Goal: Use online tool/utility: Utilize a website feature to perform a specific function

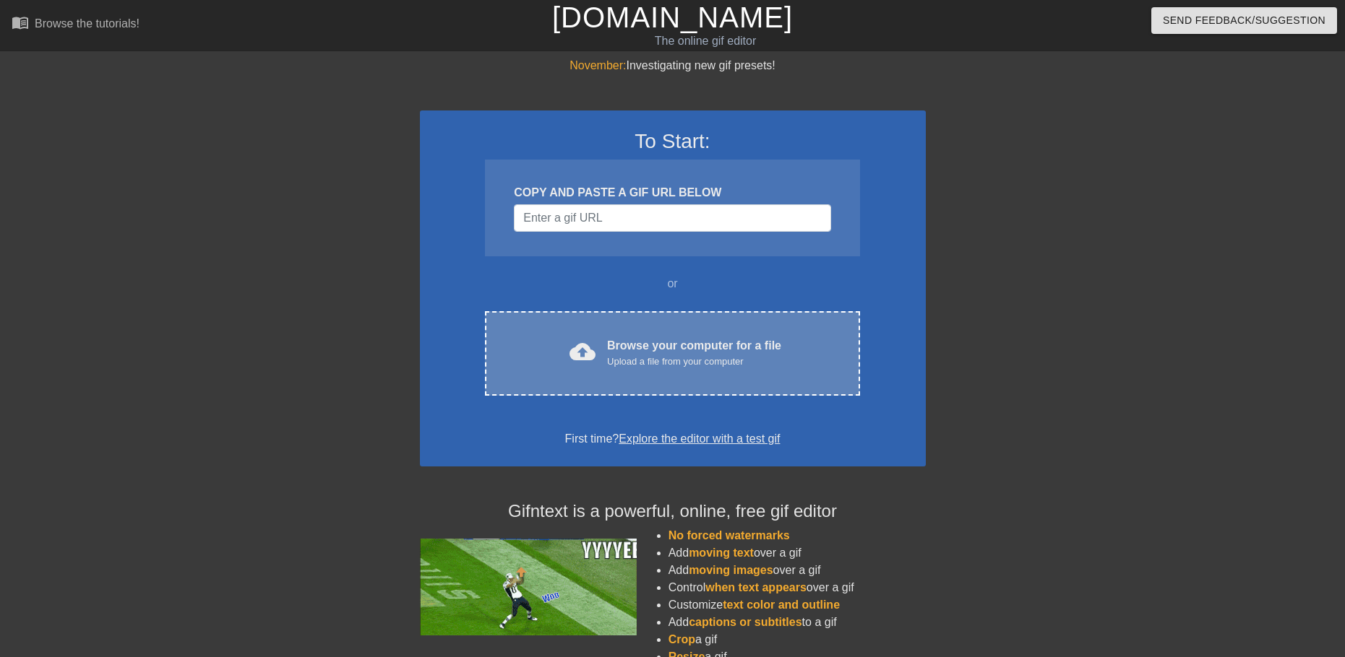
click at [655, 344] on div "Browse your computer for a file Upload a file from your computer" at bounding box center [694, 353] width 174 height 32
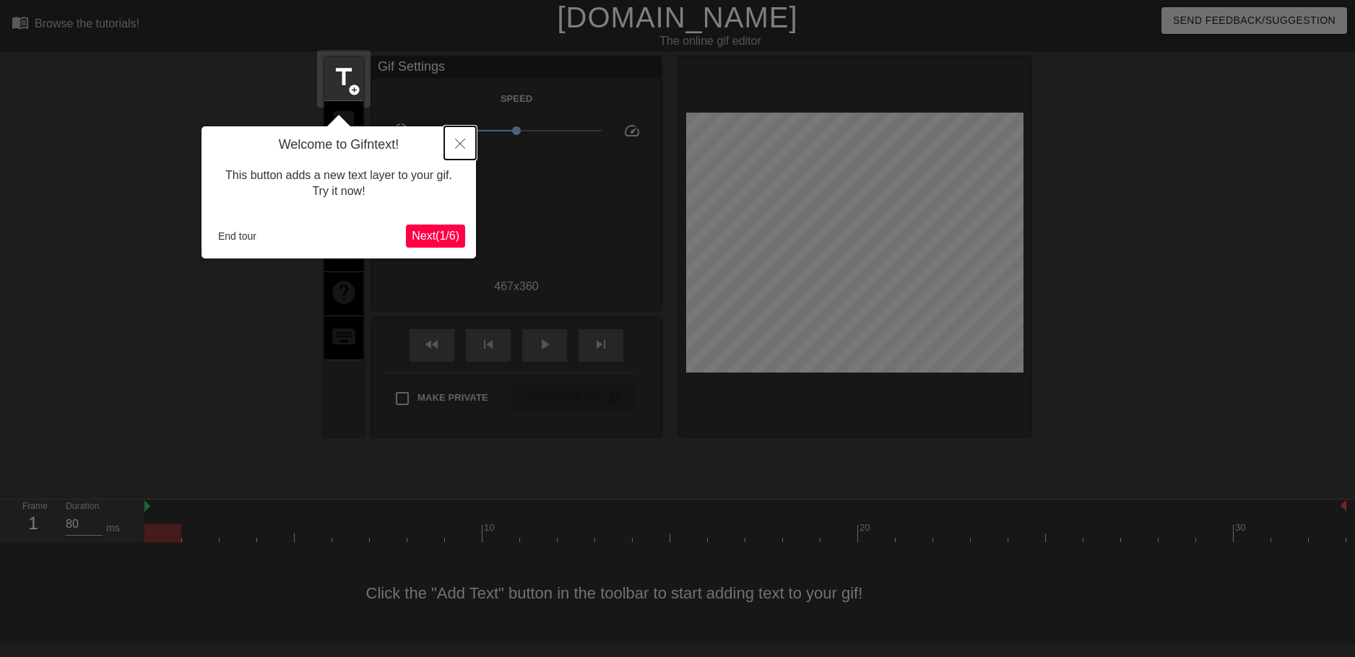
click at [457, 145] on icon "Close" at bounding box center [460, 144] width 10 height 10
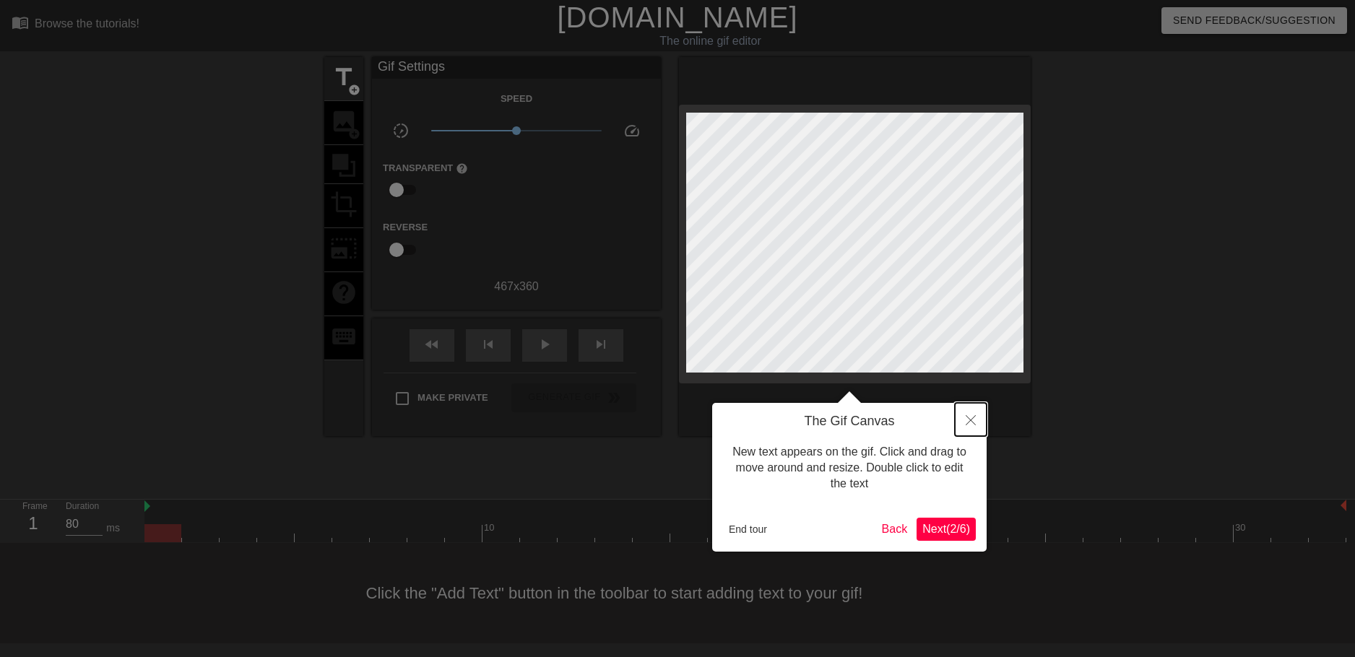
click at [960, 412] on button "Close" at bounding box center [971, 419] width 32 height 33
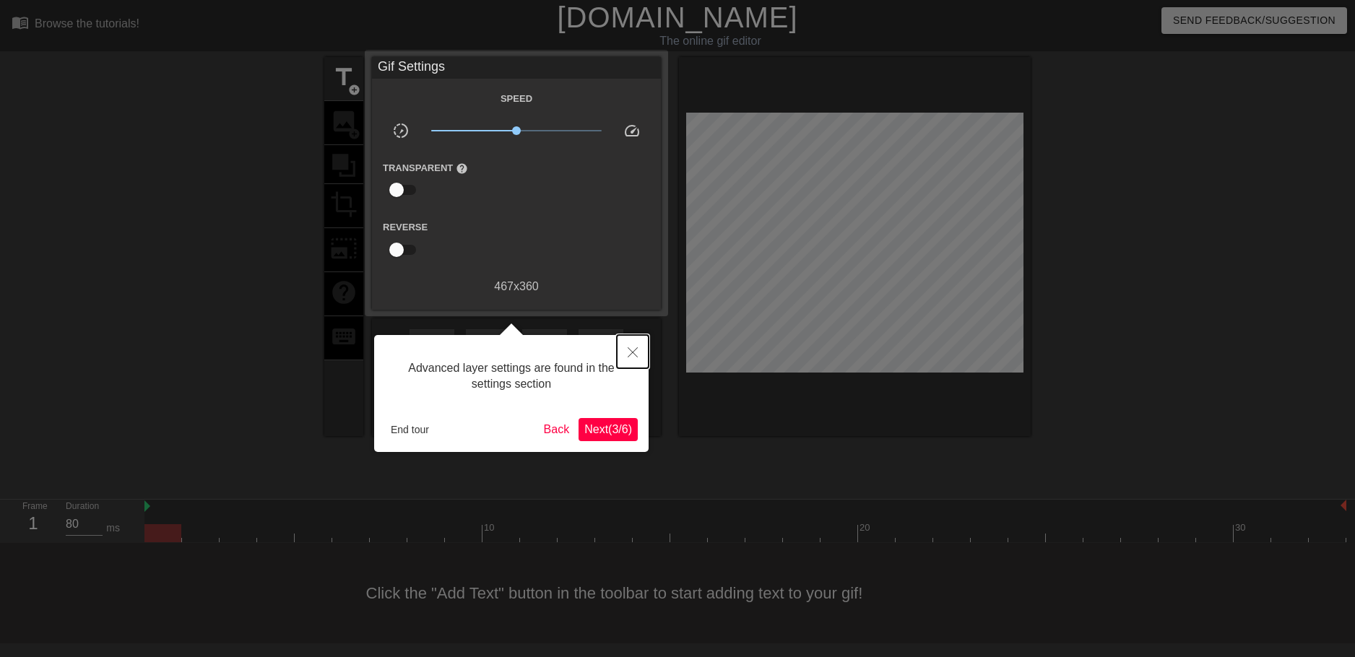
click at [629, 354] on icon "Close" at bounding box center [633, 353] width 10 height 10
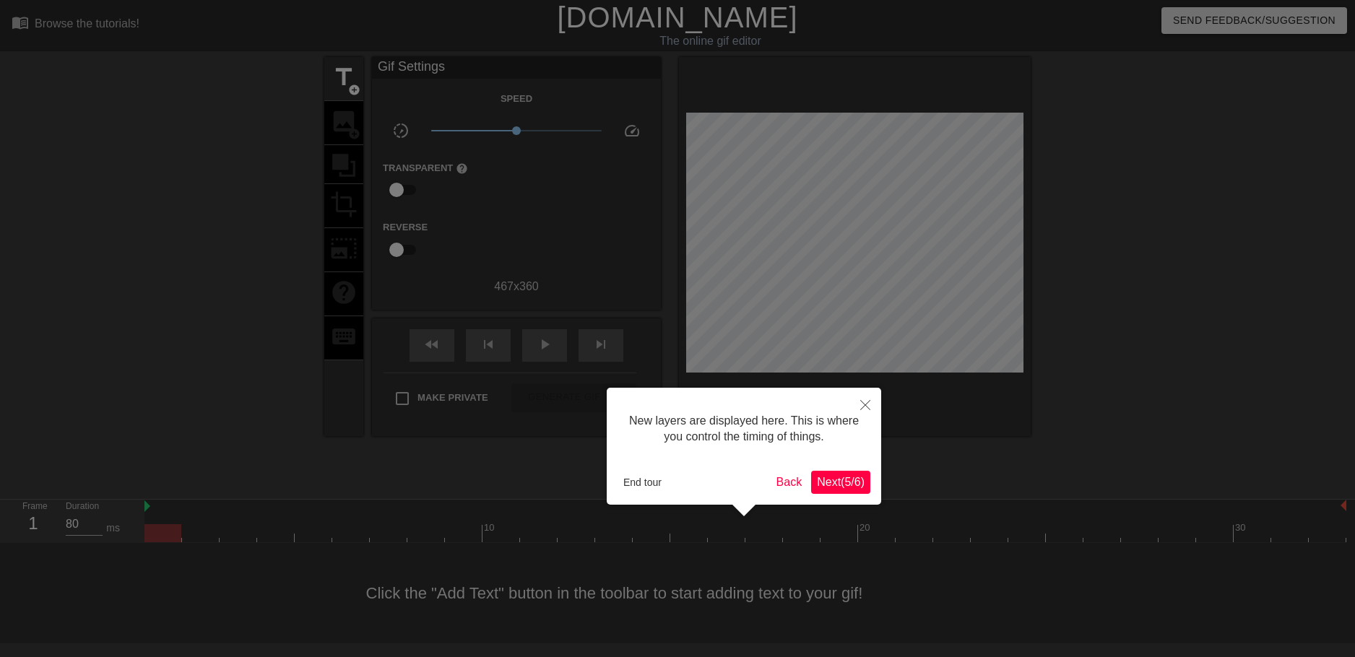
scroll to position [12, 0]
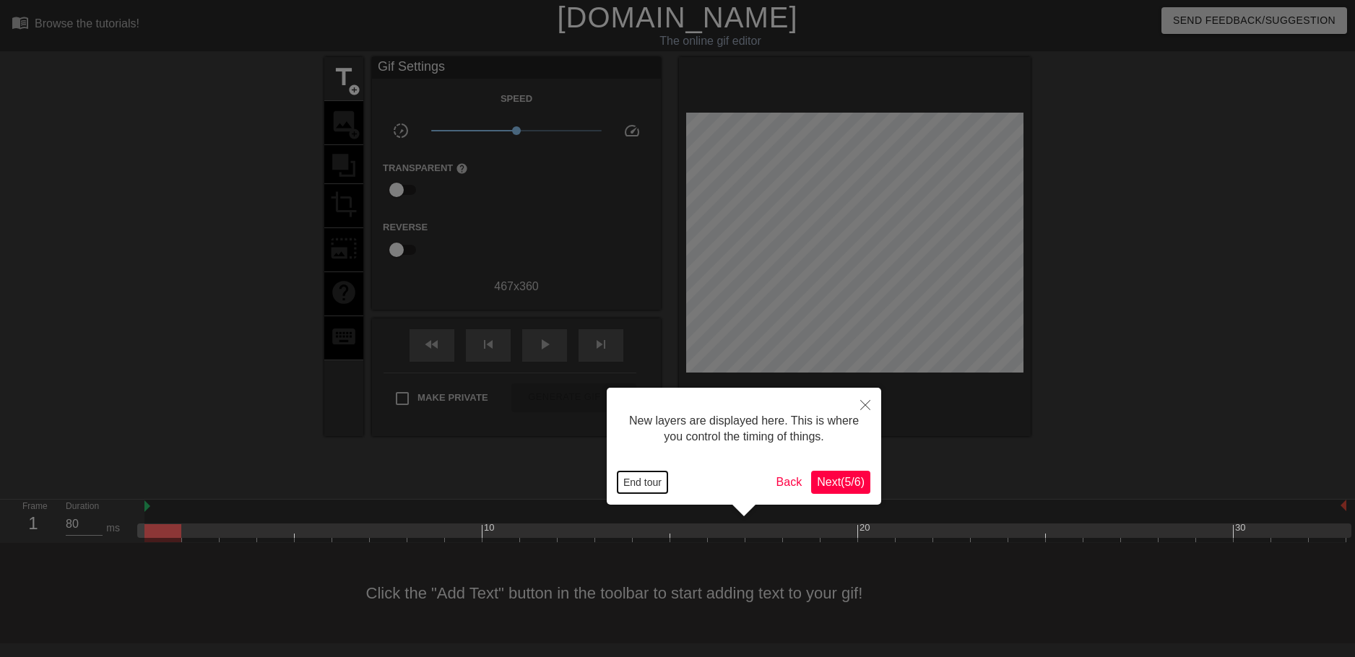
click at [647, 477] on button "End tour" at bounding box center [643, 483] width 50 height 22
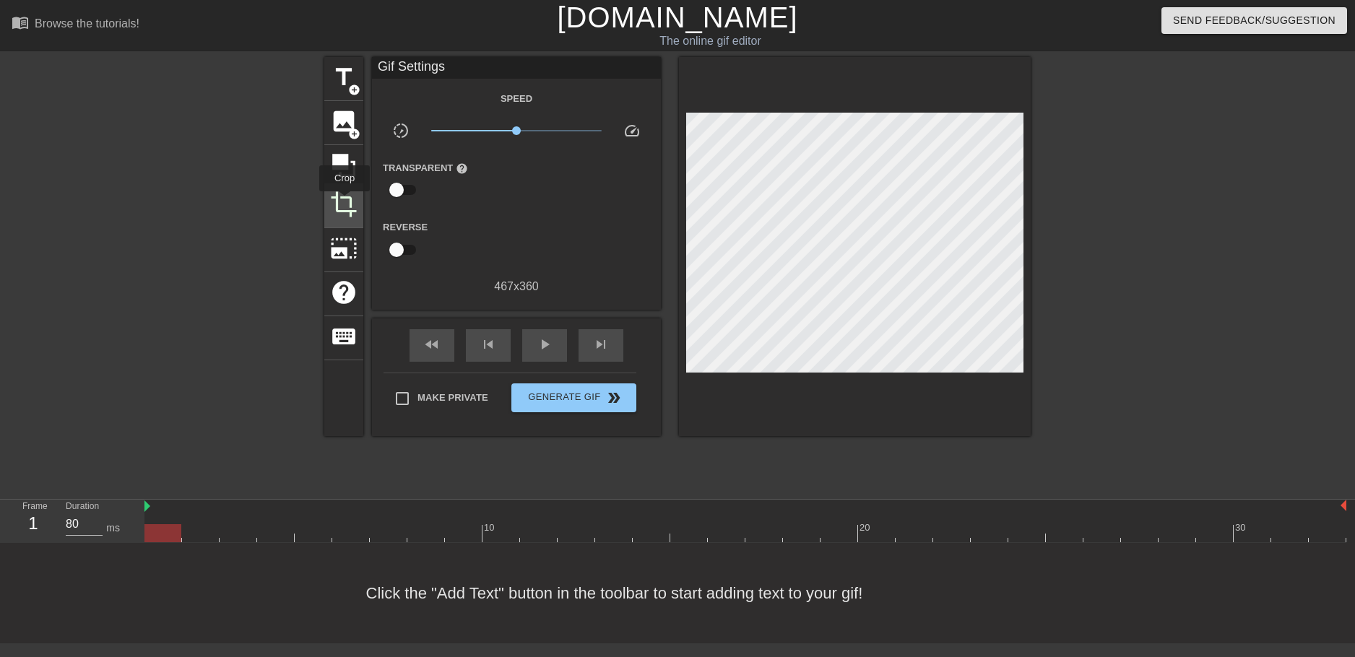
click at [345, 202] on span "crop" at bounding box center [343, 204] width 27 height 27
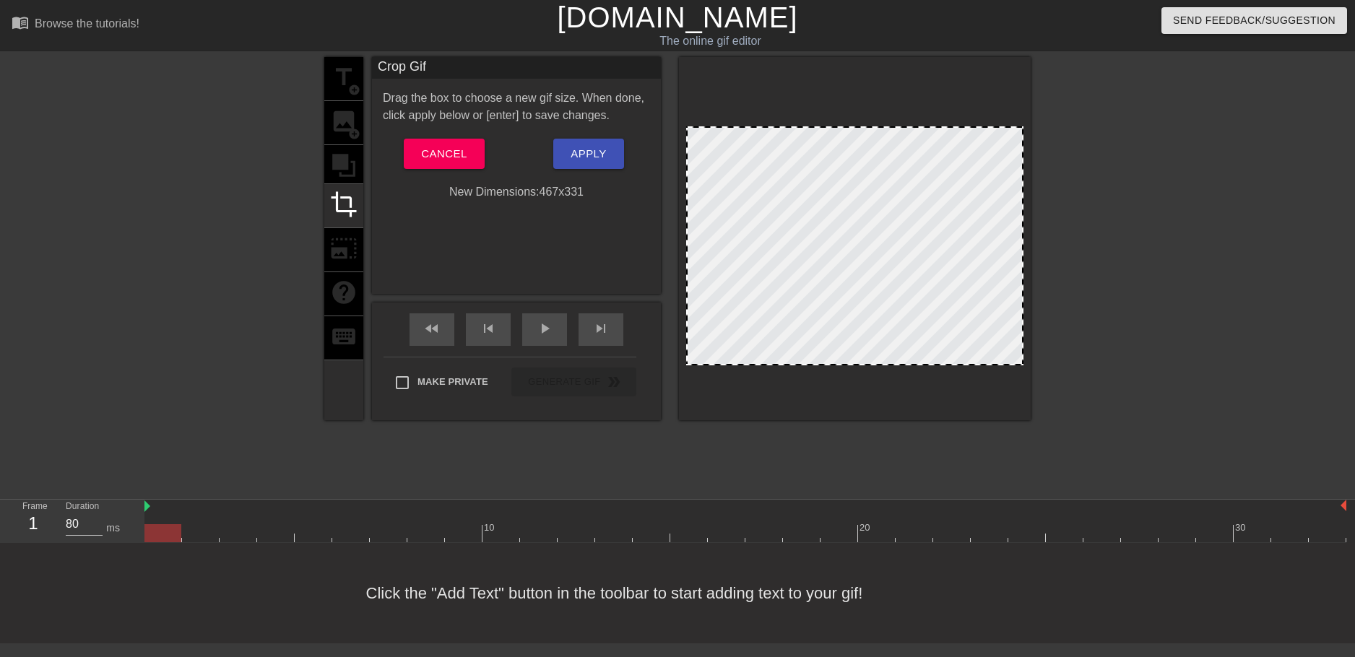
drag, startPoint x: 854, startPoint y: 107, endPoint x: 861, endPoint y: 128, distance: 21.9
click at [1144, 184] on div at bounding box center [1156, 274] width 217 height 434
click at [590, 162] on span "Apply" at bounding box center [588, 154] width 35 height 19
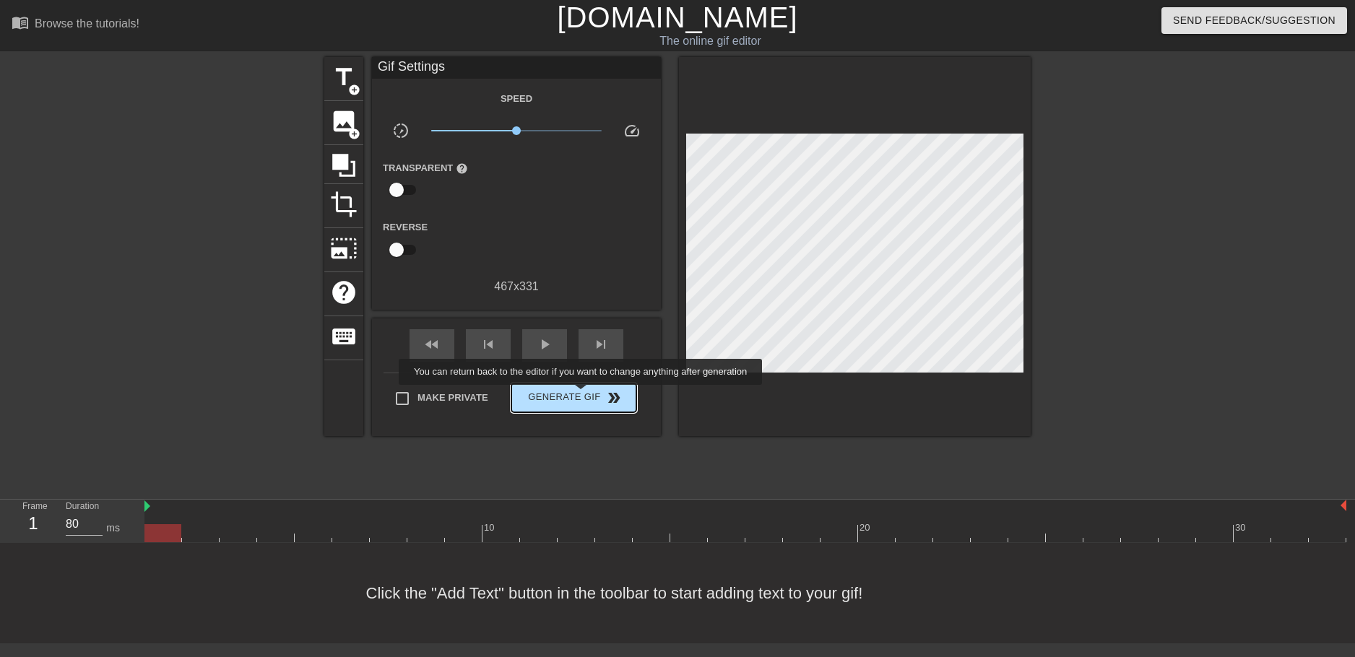
click at [582, 395] on span "Generate Gif double_arrow" at bounding box center [573, 397] width 113 height 17
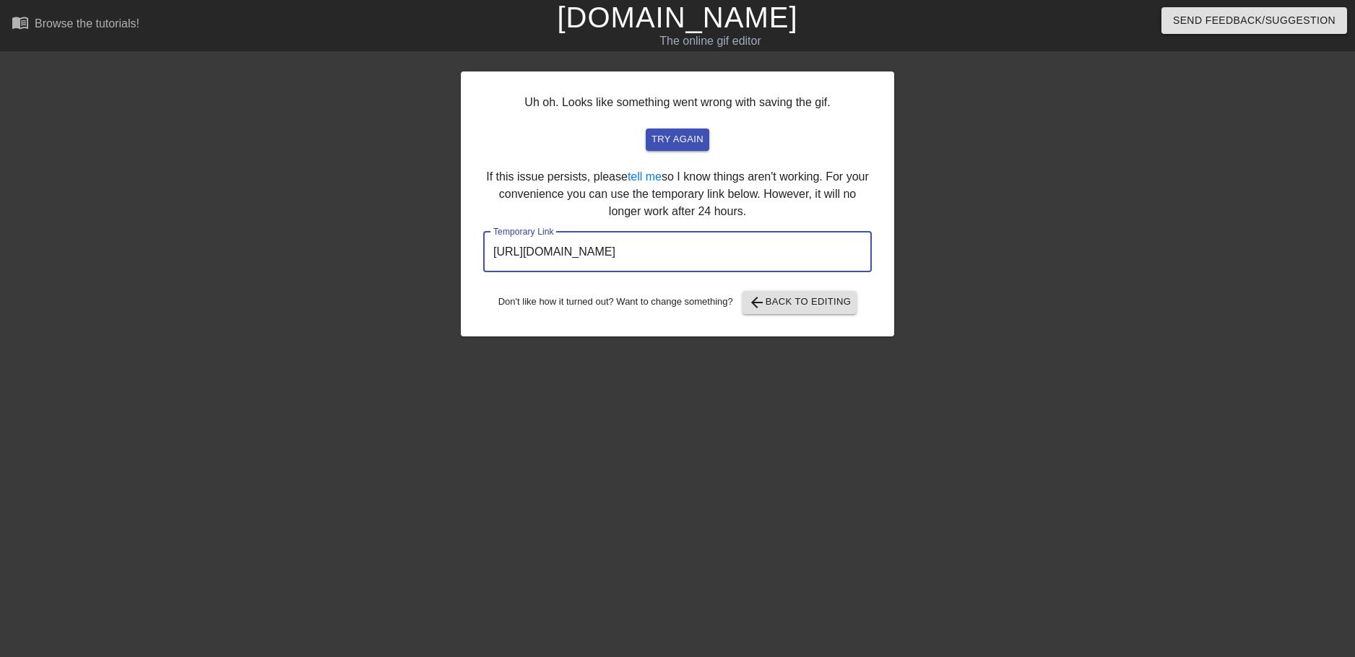
drag, startPoint x: 801, startPoint y: 258, endPoint x: 473, endPoint y: 259, distance: 328.0
click at [473, 259] on div "Uh oh. Looks like something went wrong with saving the gif. try again If this i…" at bounding box center [678, 204] width 434 height 265
